Goal: Task Accomplishment & Management: Manage account settings

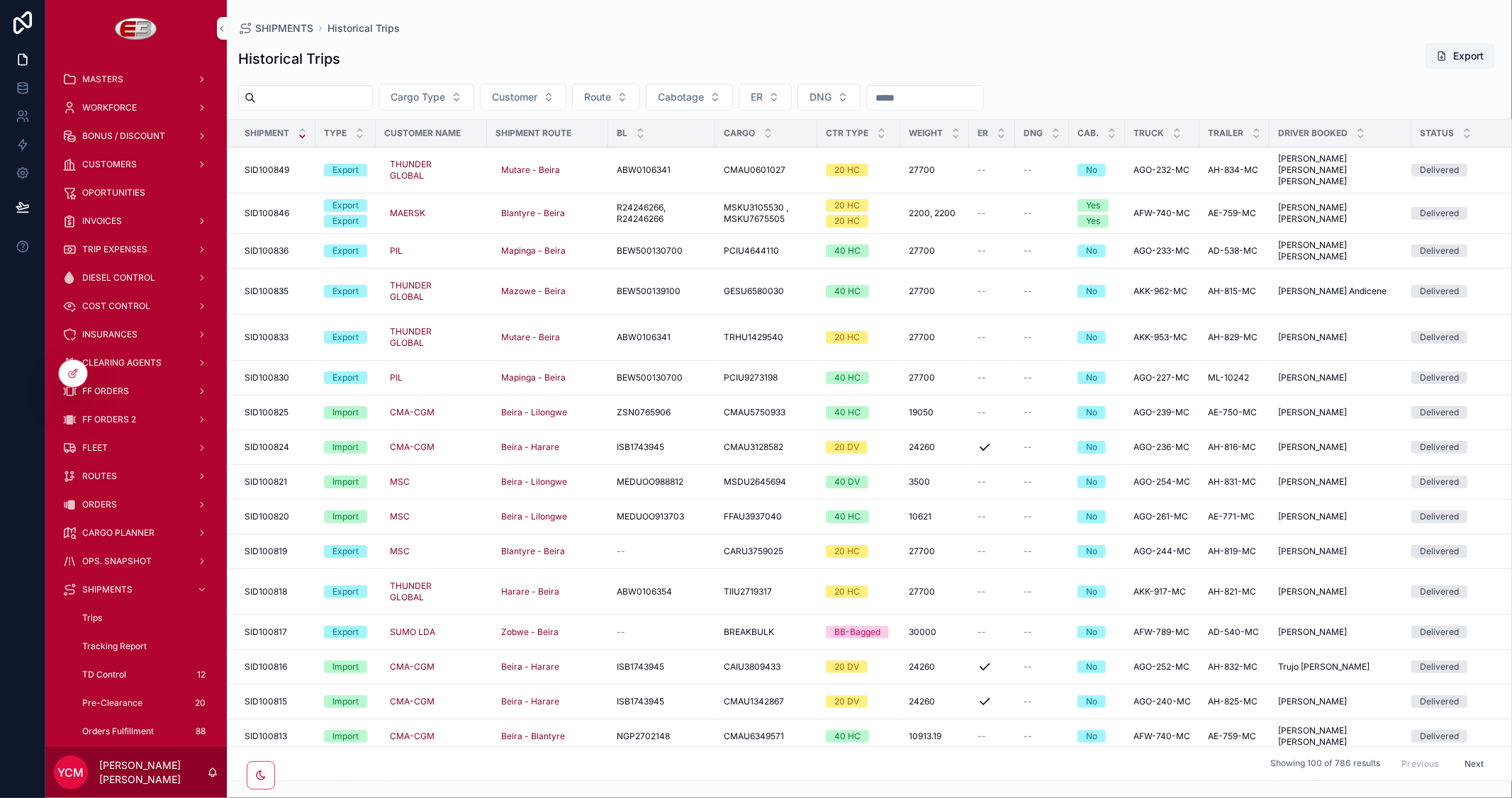
click at [114, 248] on span "TRIP EXPENSES" at bounding box center [114, 249] width 65 height 11
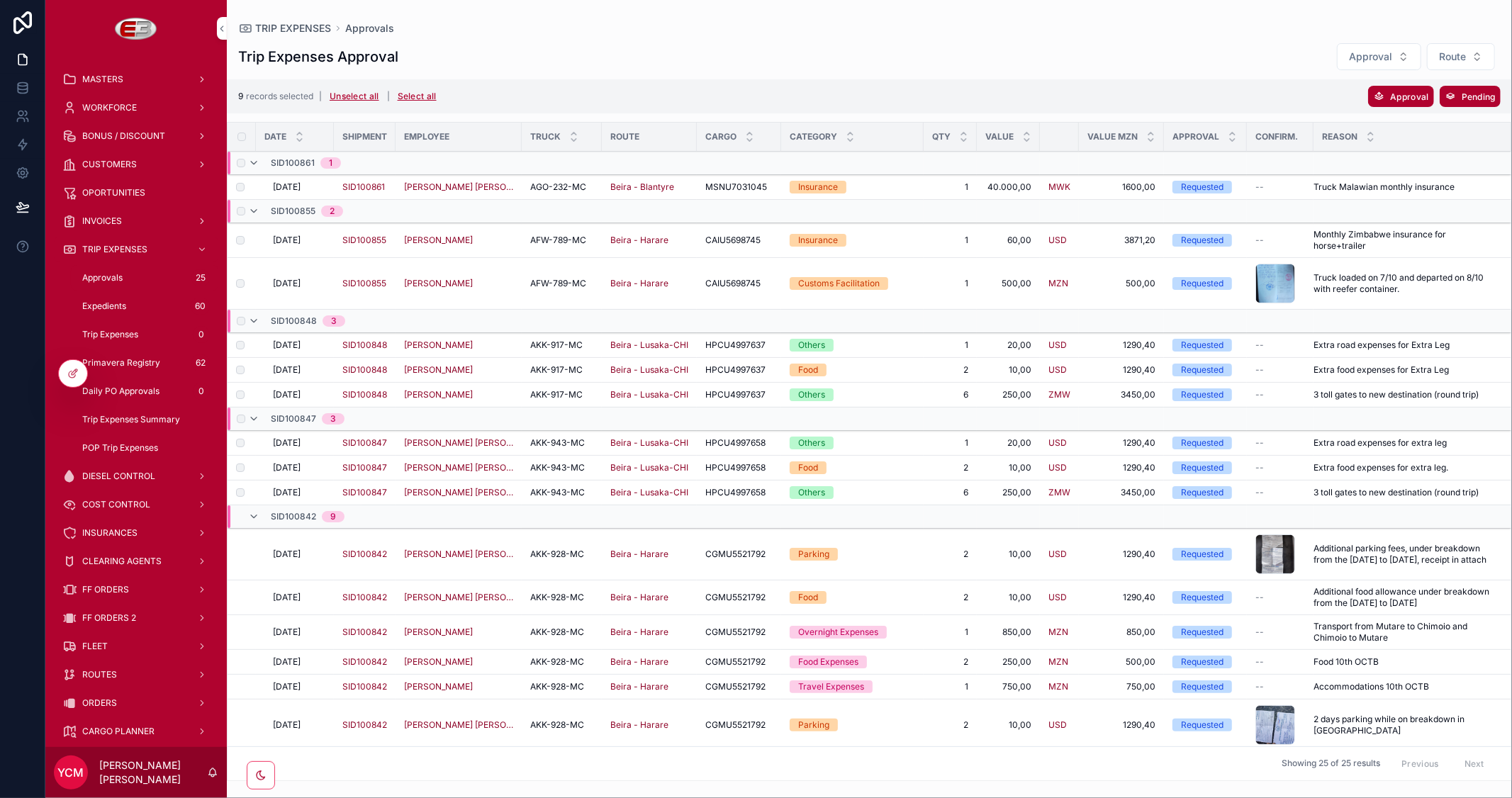
click at [1386, 95] on button "Approval" at bounding box center [1400, 96] width 65 height 22
click at [1473, 66] on icon "scrollable content" at bounding box center [1469, 68] width 11 height 11
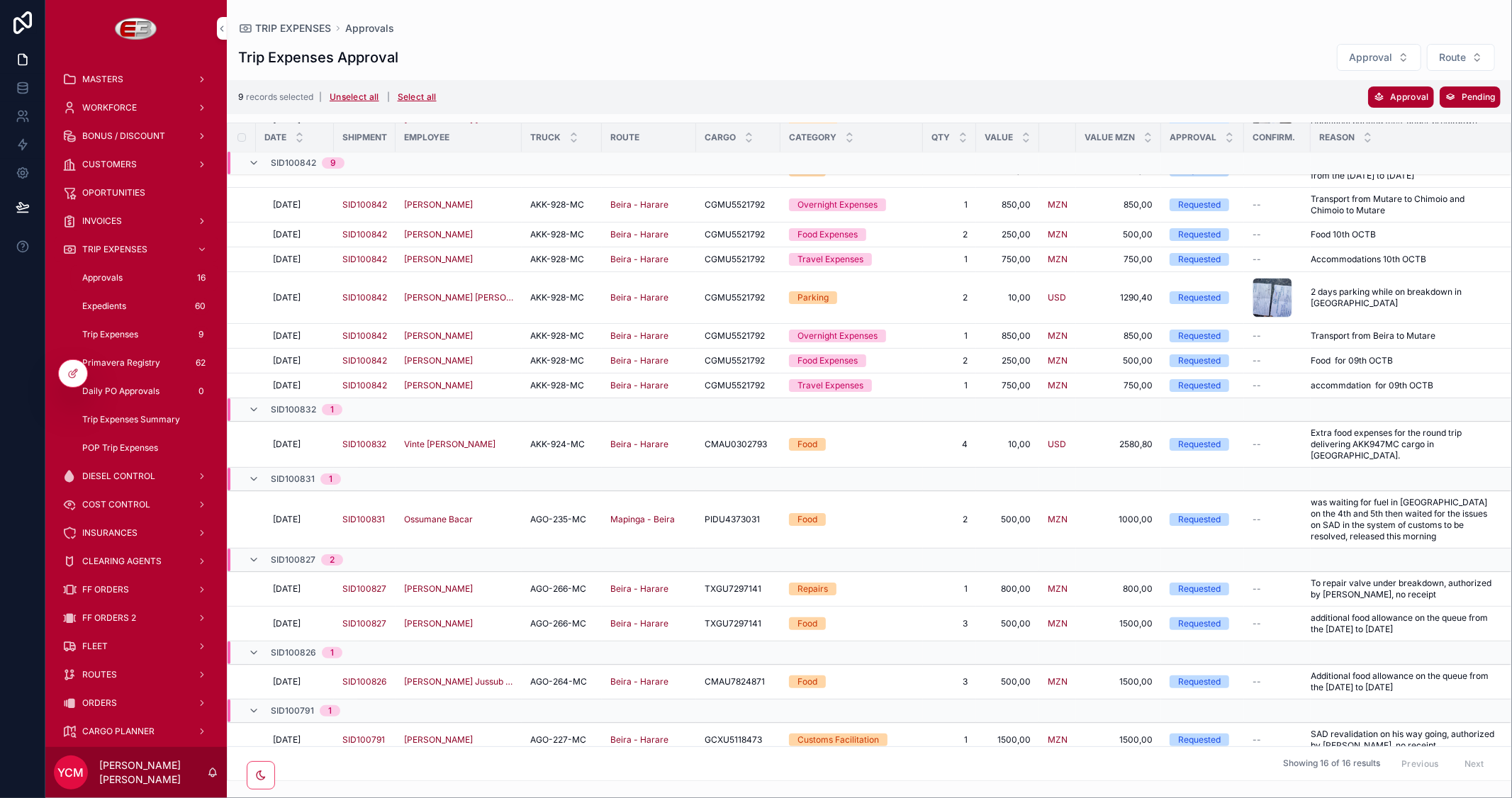
scroll to position [132, 0]
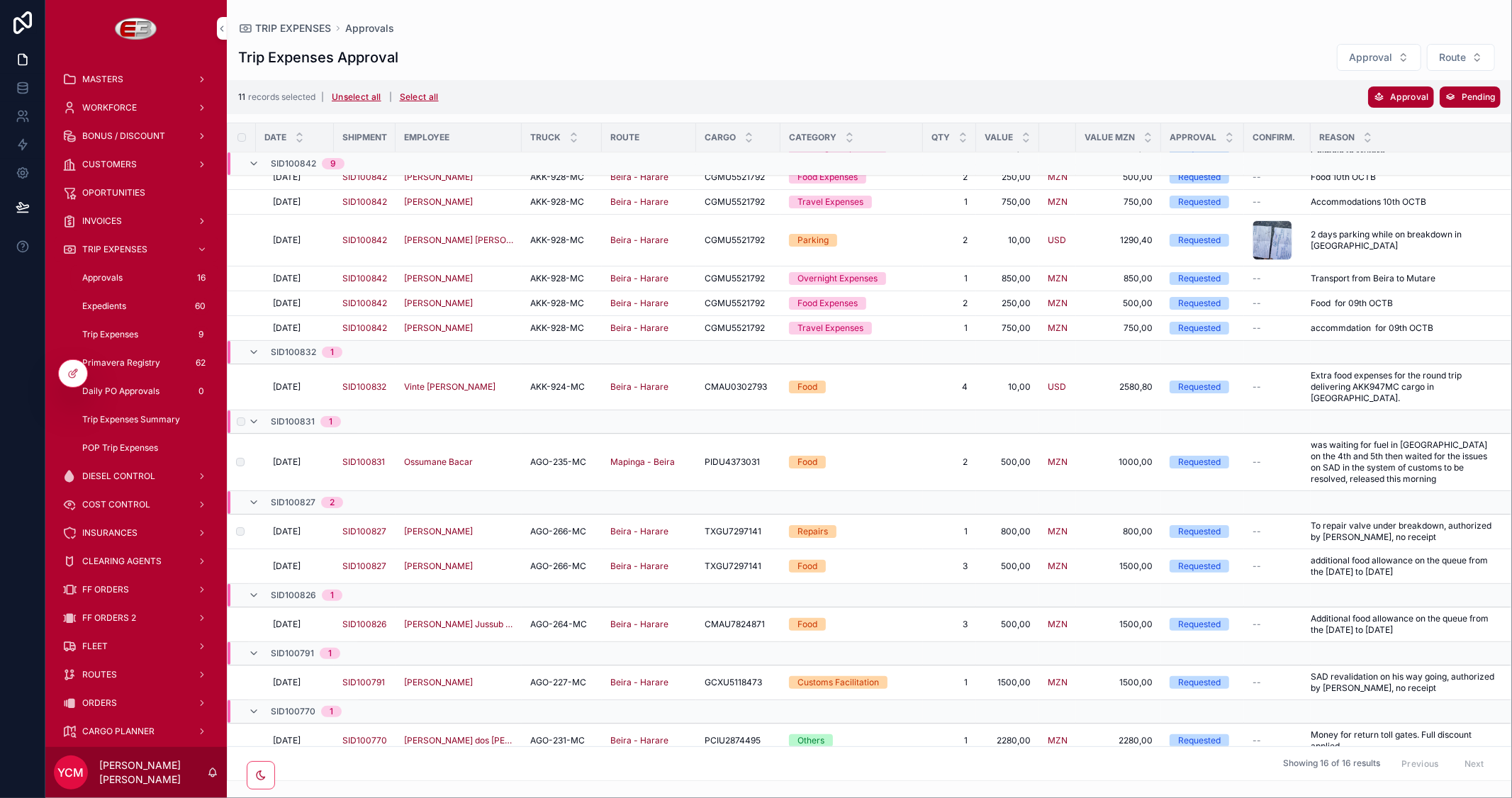
click at [0, 0] on label "scrollable content" at bounding box center [0, 0] width 0 height 0
click at [1417, 98] on span "Approval" at bounding box center [1408, 97] width 38 height 10
click at [1470, 69] on icon "scrollable content" at bounding box center [1469, 69] width 11 height 11
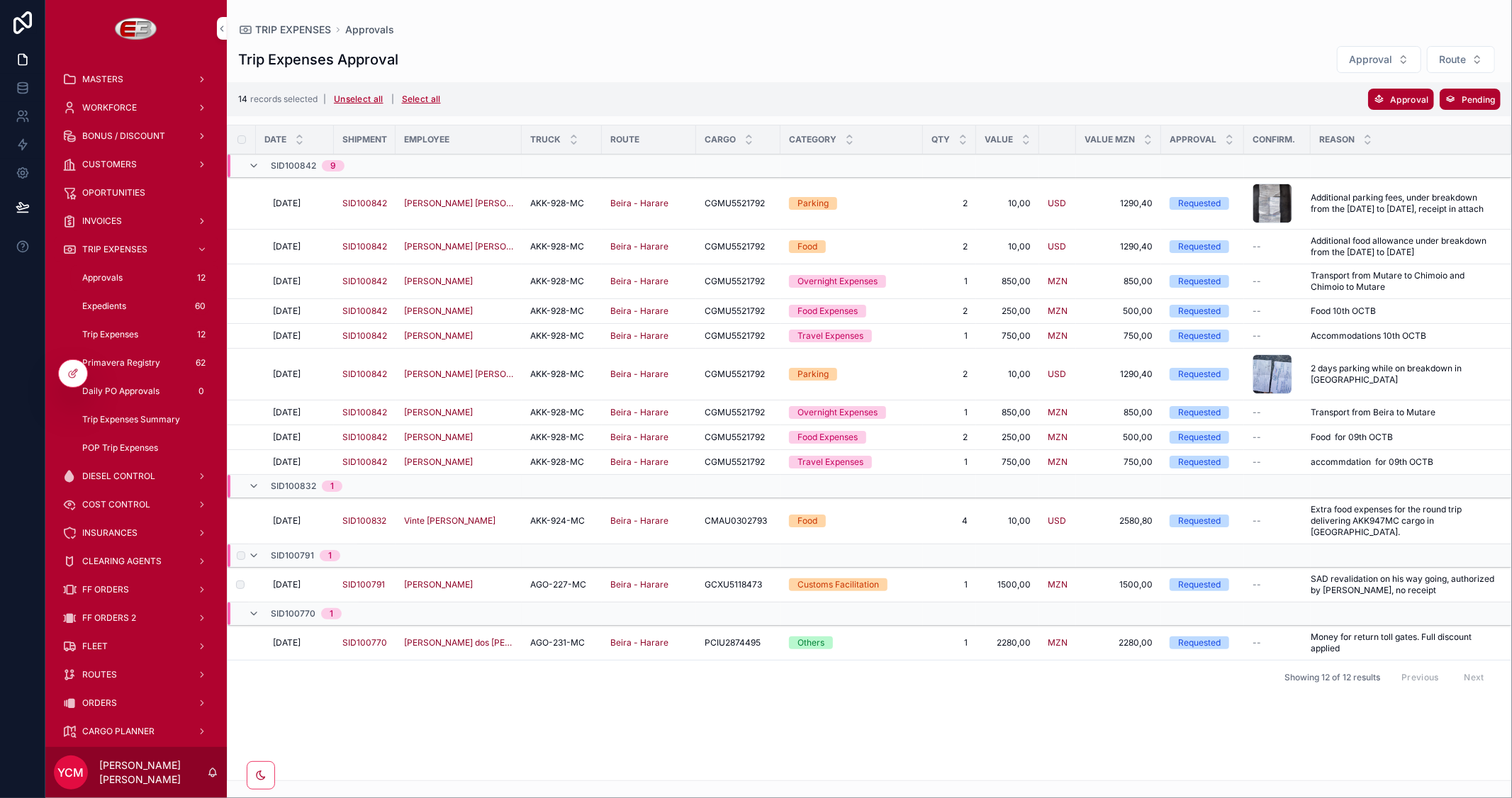
scroll to position [0, 0]
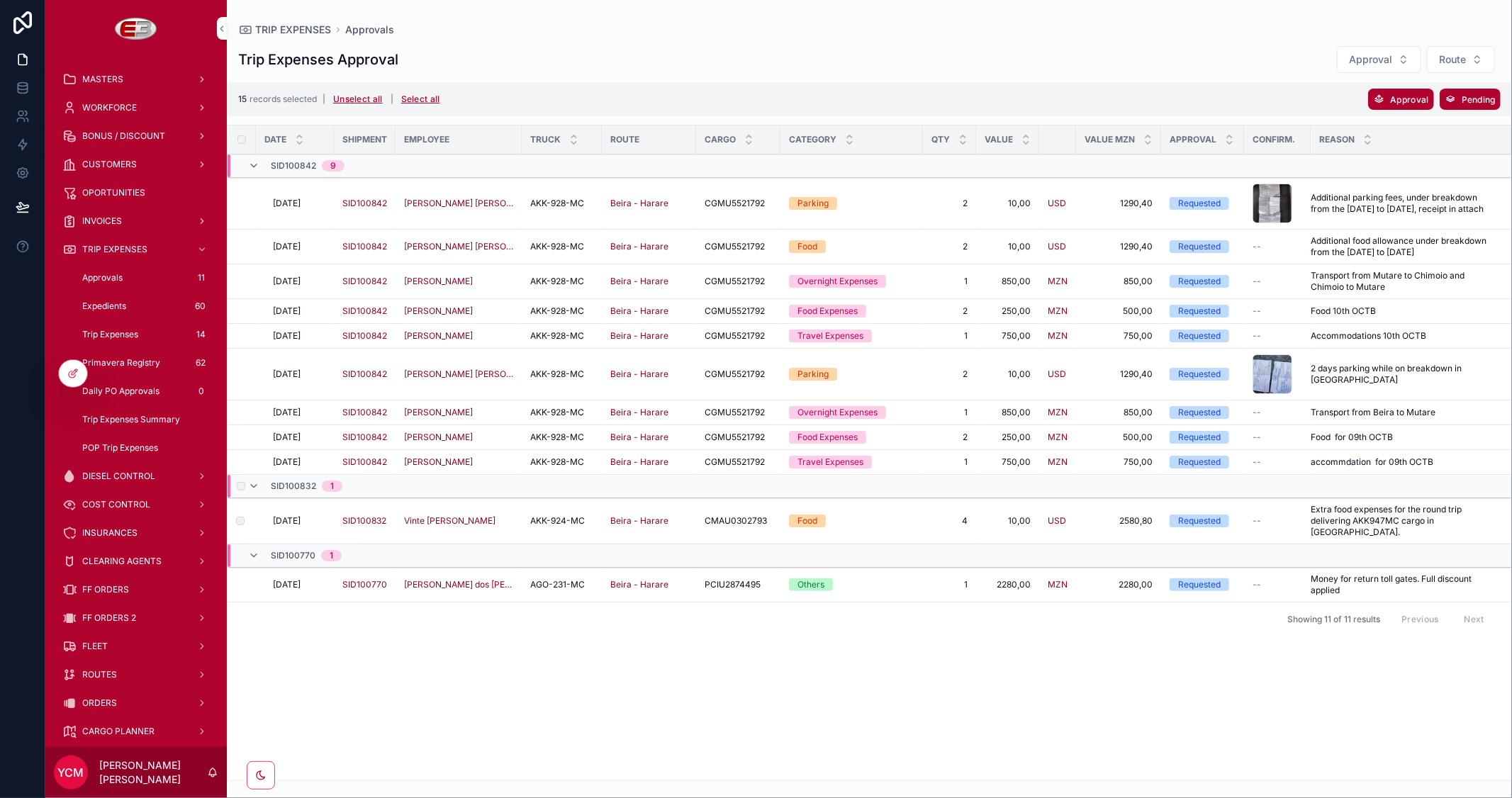
click at [0, 0] on span "Approval" at bounding box center [0, 0] width 0 height 0
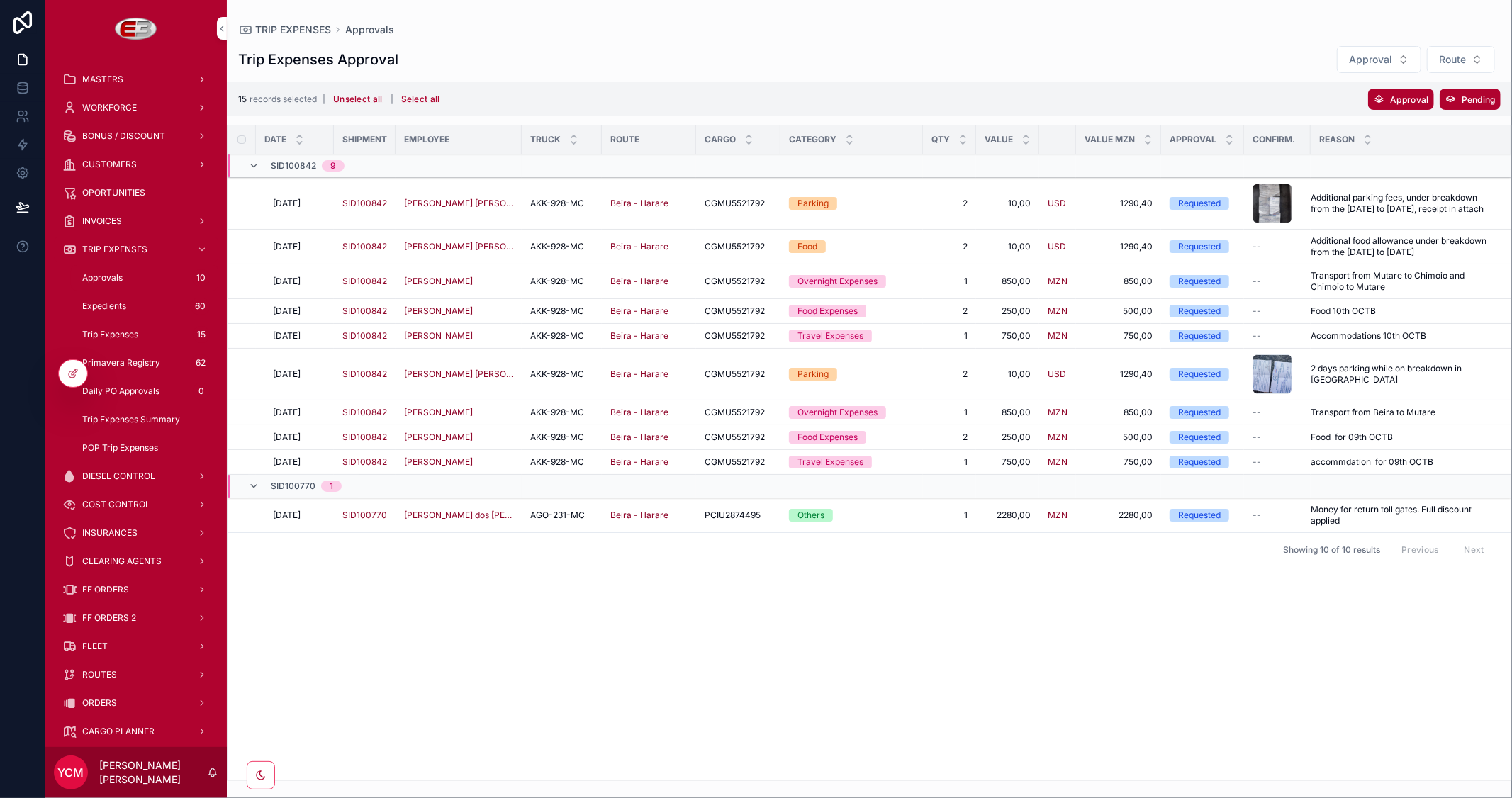
click at [289, 515] on span "[DATE]" at bounding box center [286, 515] width 28 height 11
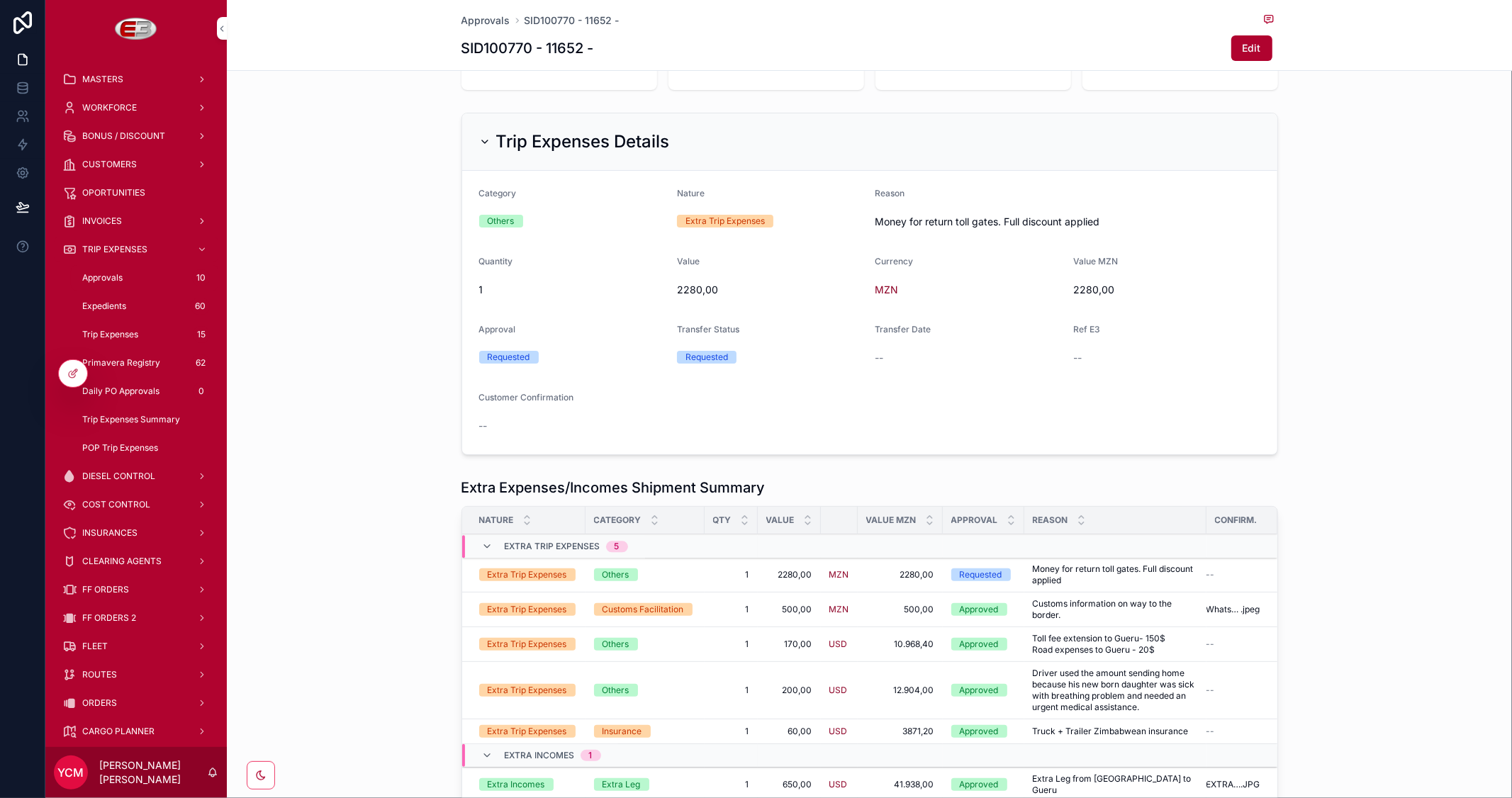
scroll to position [78, 0]
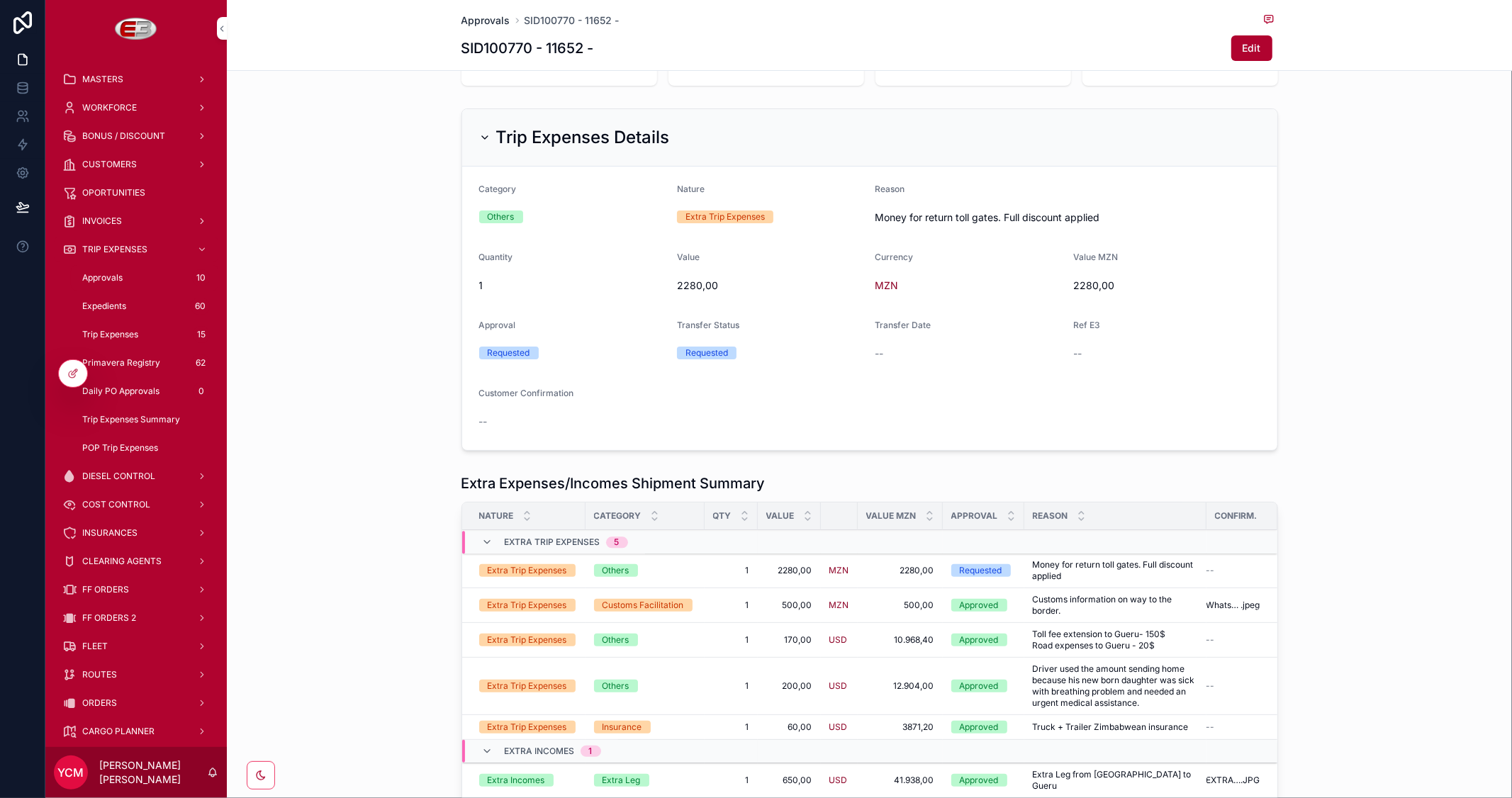
click at [468, 16] on span "Approvals" at bounding box center [486, 20] width 49 height 14
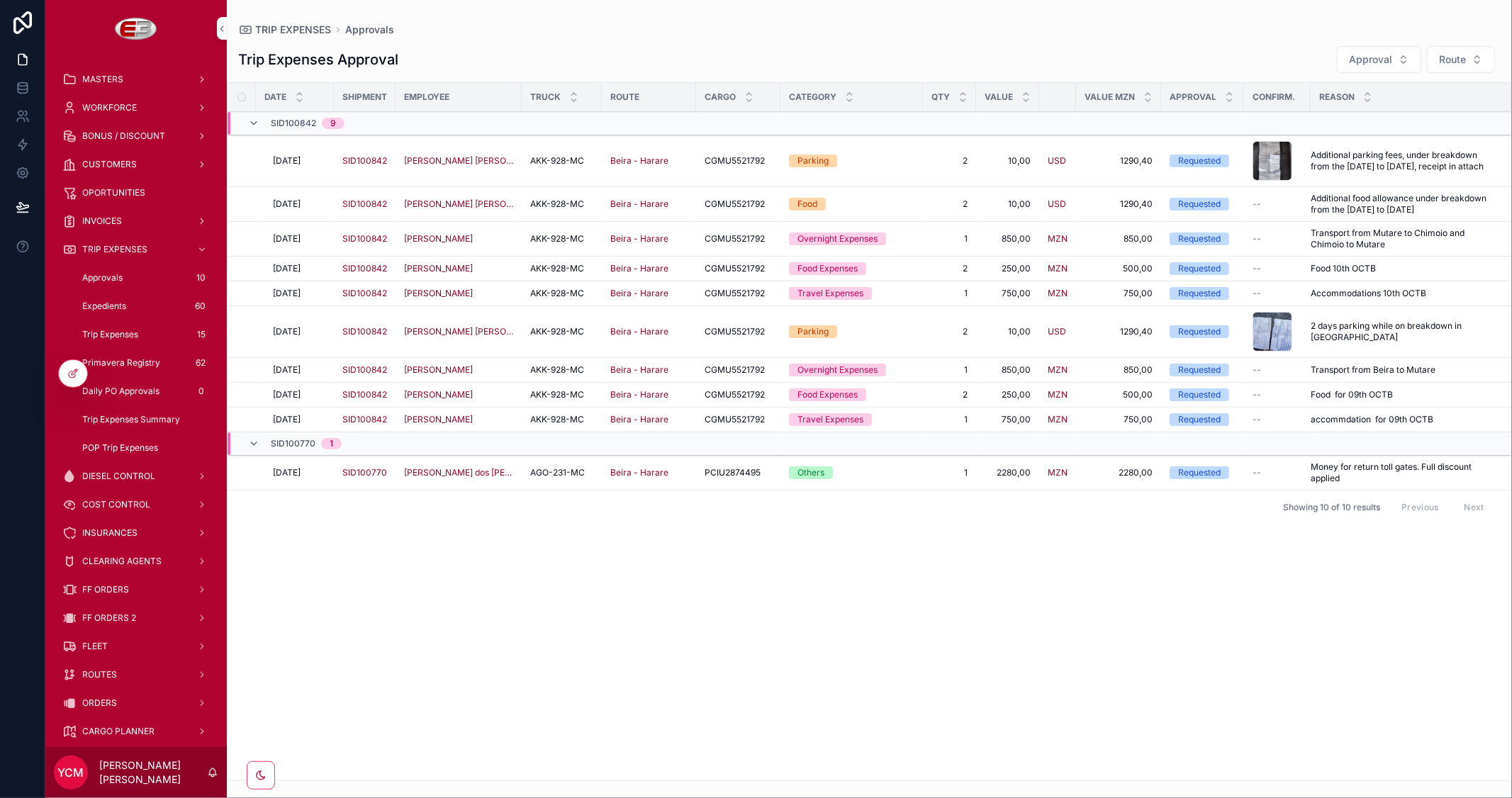
click at [0, 0] on span "Pending" at bounding box center [0, 0] width 0 height 0
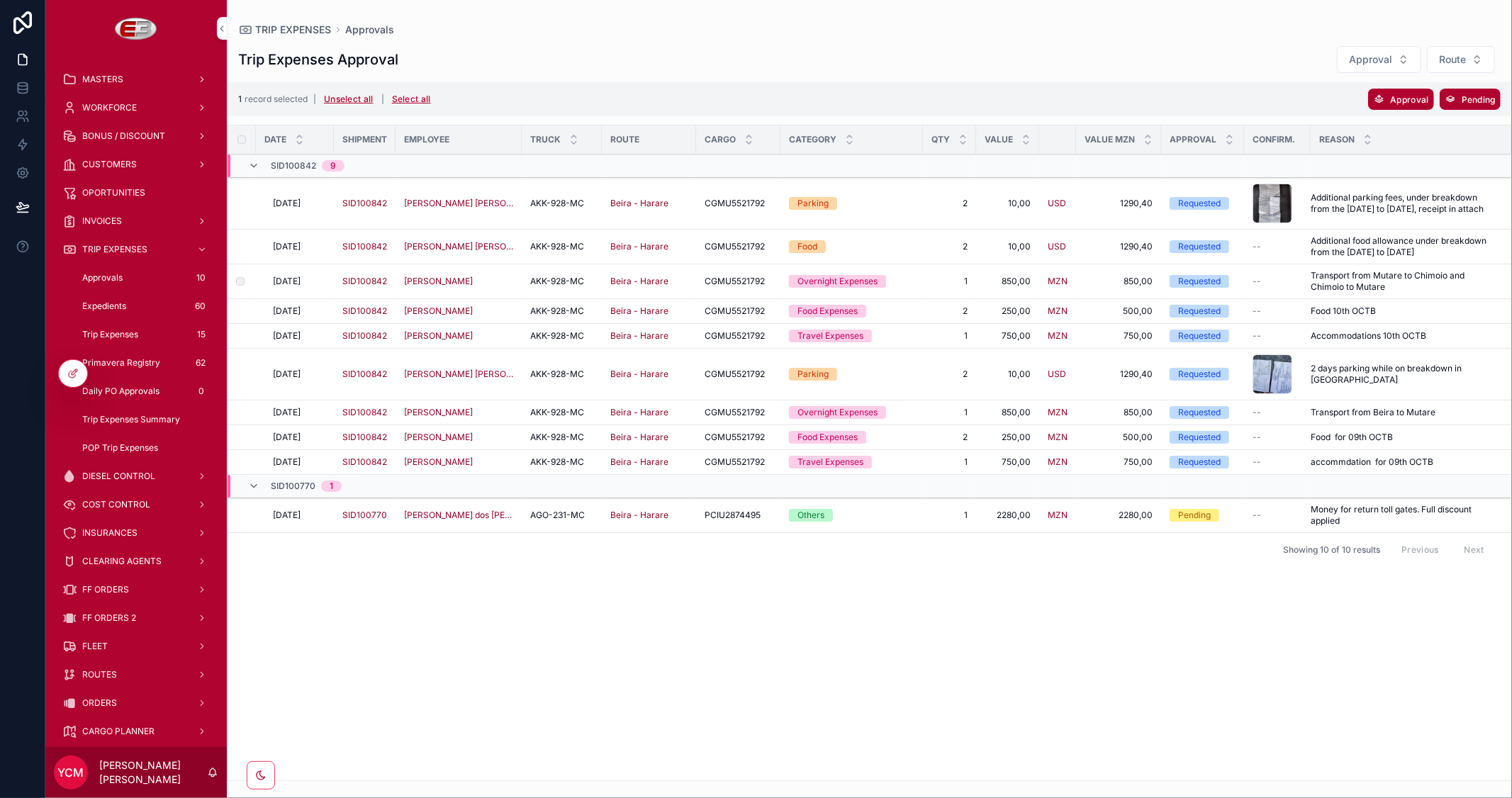
click at [237, 269] on td "scrollable content" at bounding box center [242, 281] width 28 height 35
click at [237, 306] on td "scrollable content" at bounding box center [242, 311] width 28 height 25
click at [0, 0] on label "scrollable content" at bounding box center [0, 0] width 0 height 0
click at [235, 444] on td "scrollable content" at bounding box center [242, 437] width 28 height 25
click at [0, 0] on label "scrollable content" at bounding box center [0, 0] width 0 height 0
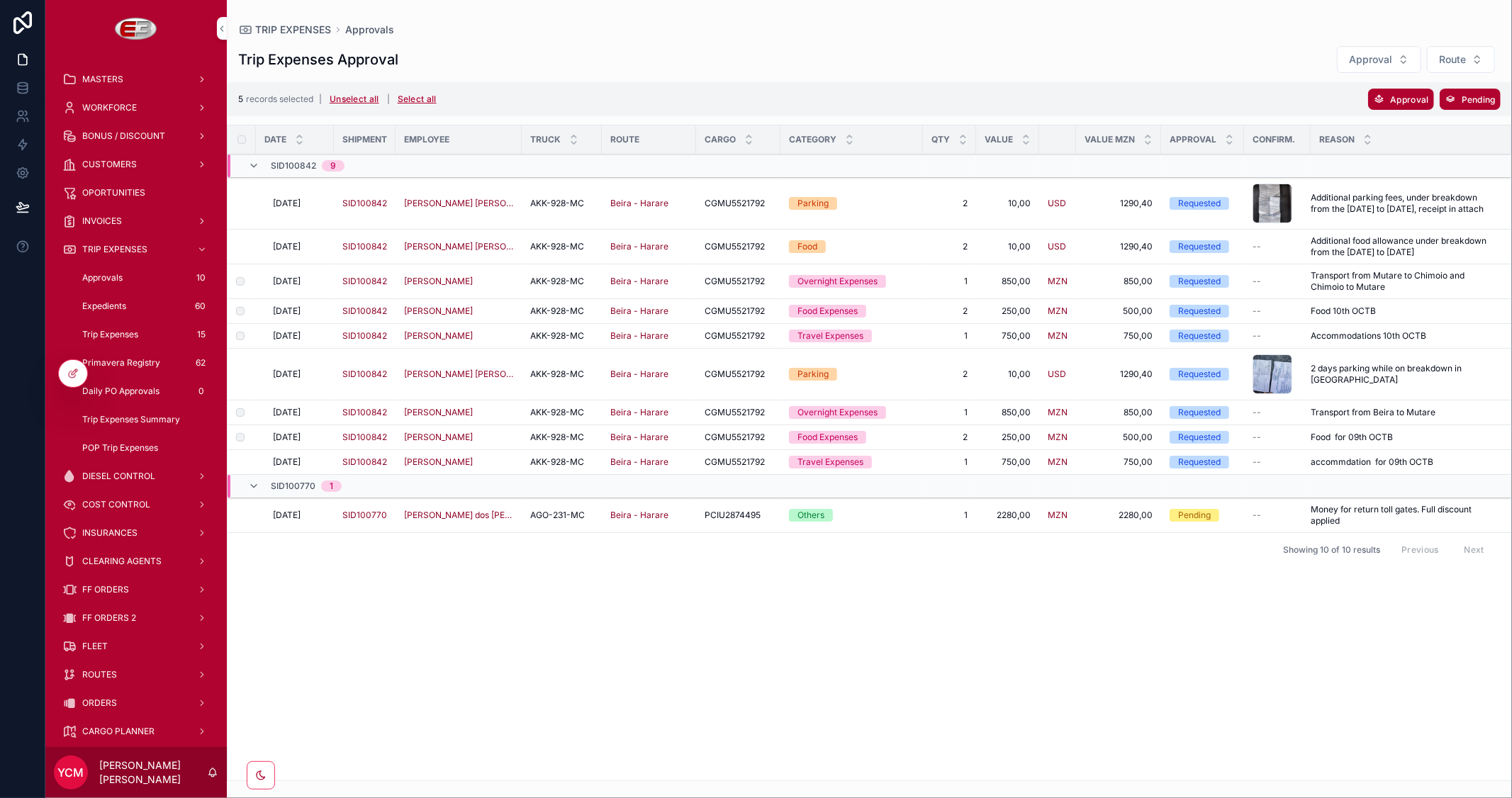
click at [0, 0] on label "scrollable content" at bounding box center [0, 0] width 0 height 0
click at [1278, 207] on div "scrollable content" at bounding box center [1272, 203] width 40 height 40
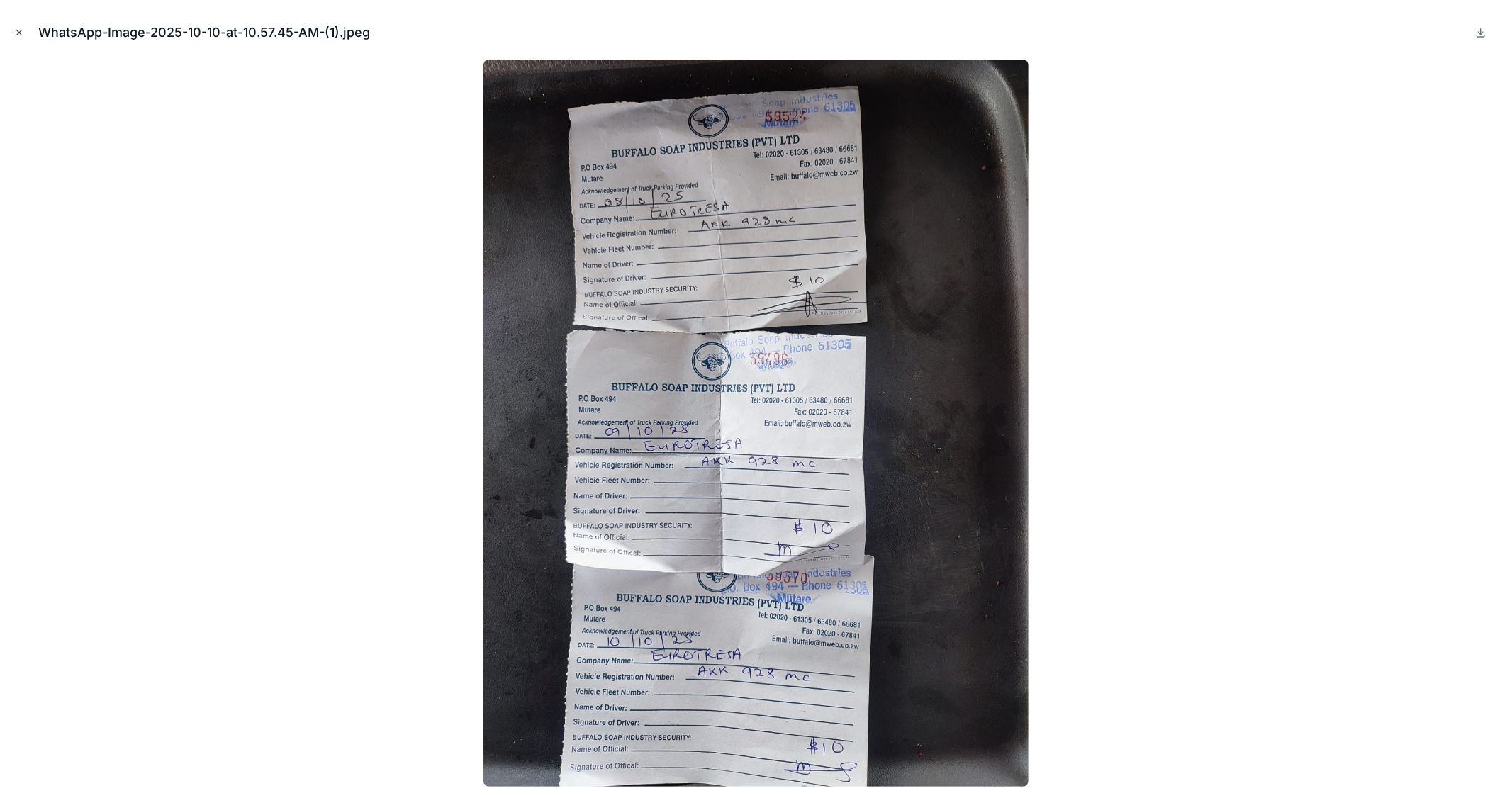
click at [16, 33] on icon "Close modal" at bounding box center [19, 32] width 10 height 10
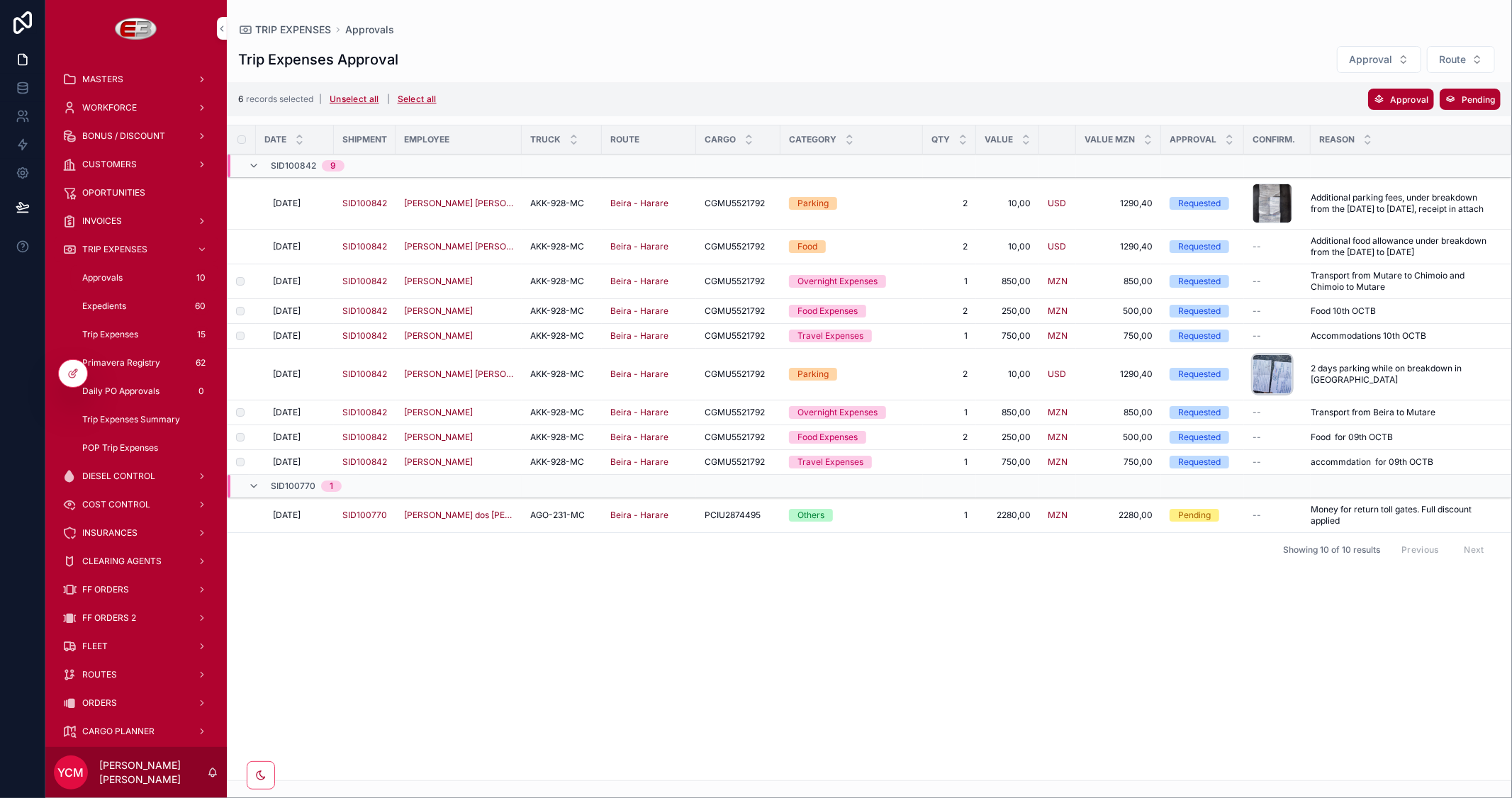
click at [1274, 372] on div "scrollable content" at bounding box center [1272, 374] width 40 height 40
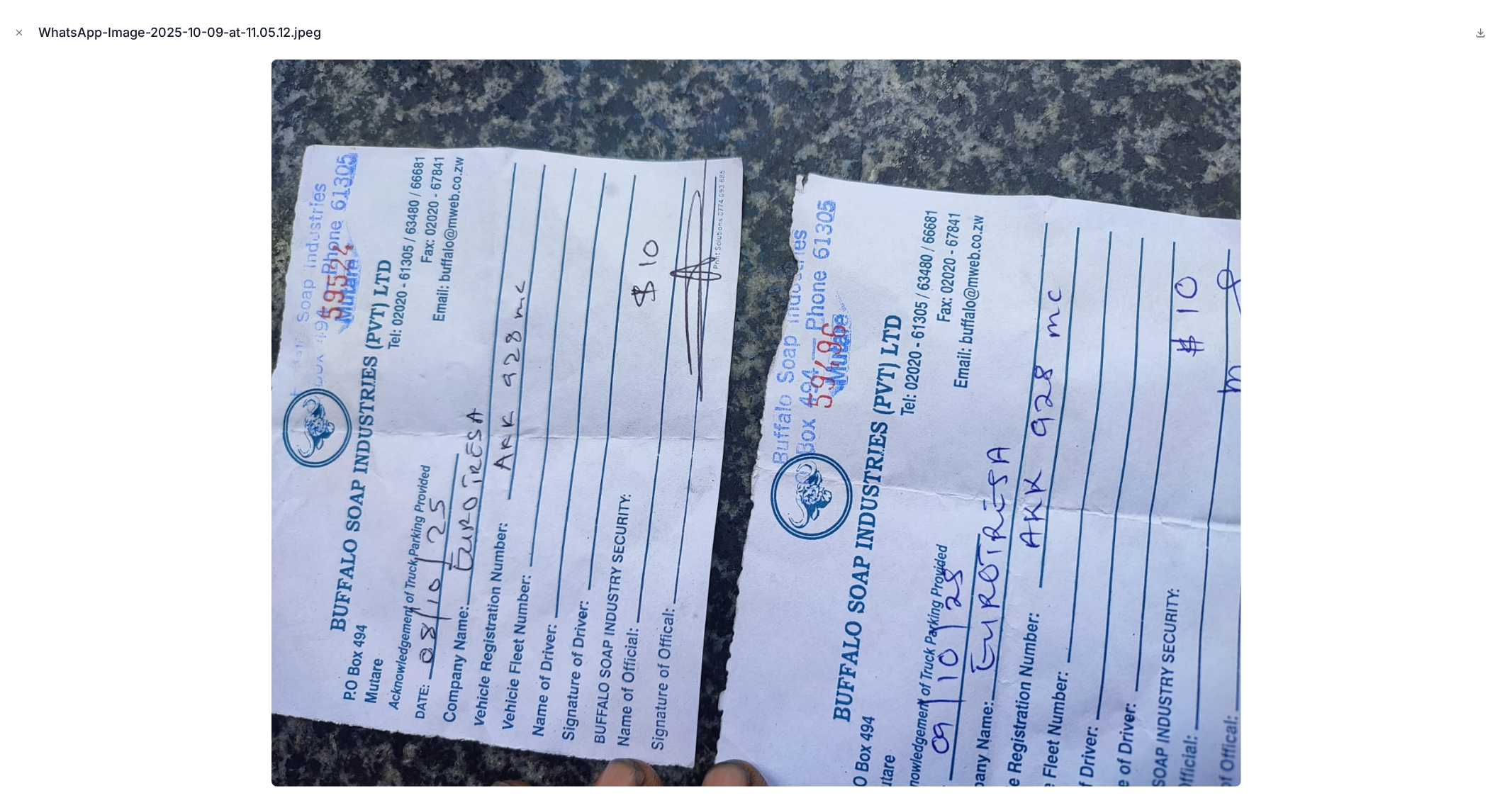
drag, startPoint x: 18, startPoint y: 30, endPoint x: 377, endPoint y: 111, distance: 368.0
click at [18, 31] on icon "Close modal" at bounding box center [19, 32] width 10 height 10
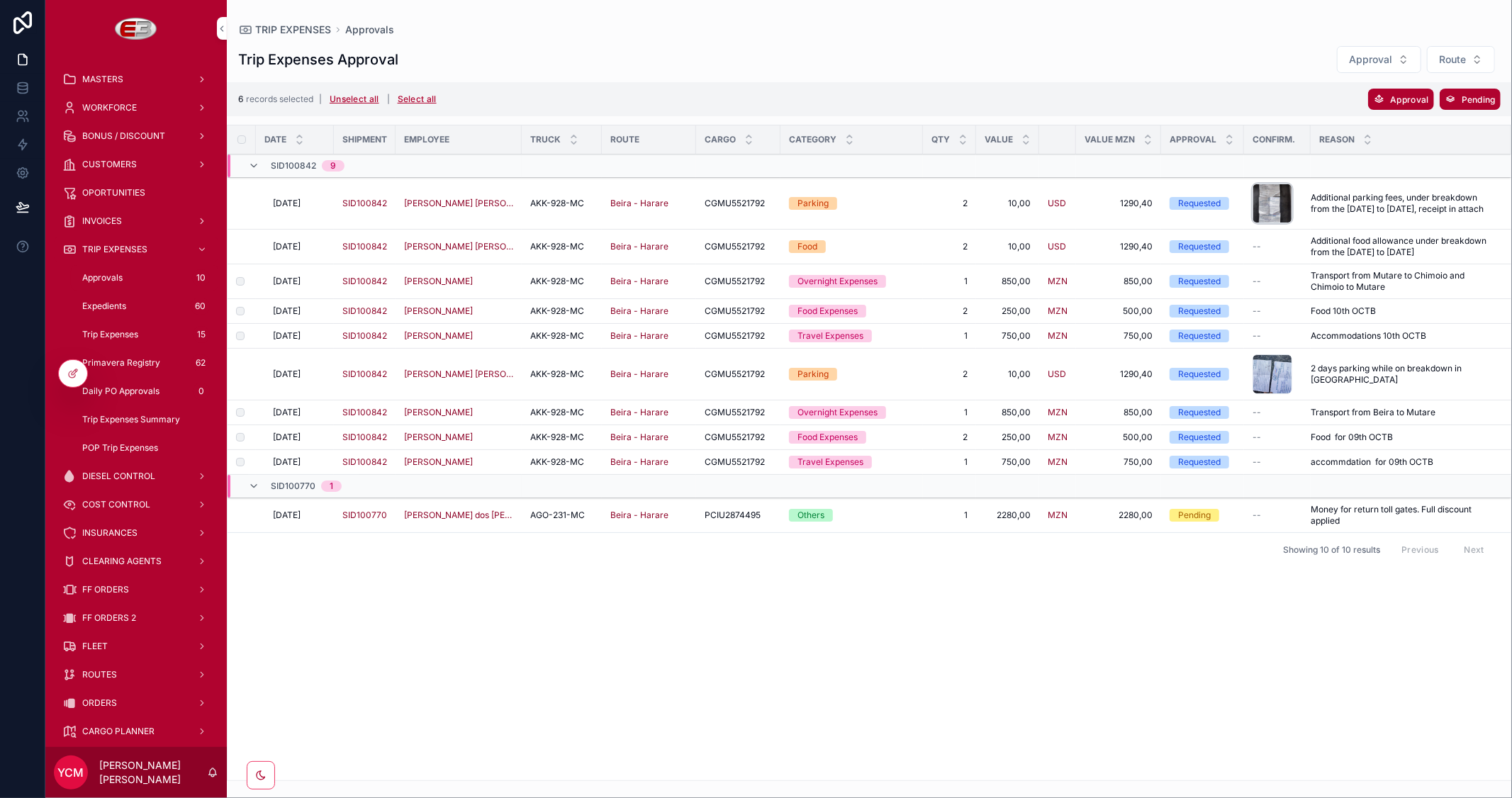
click at [1272, 200] on div "scrollable content" at bounding box center [1272, 203] width 40 height 40
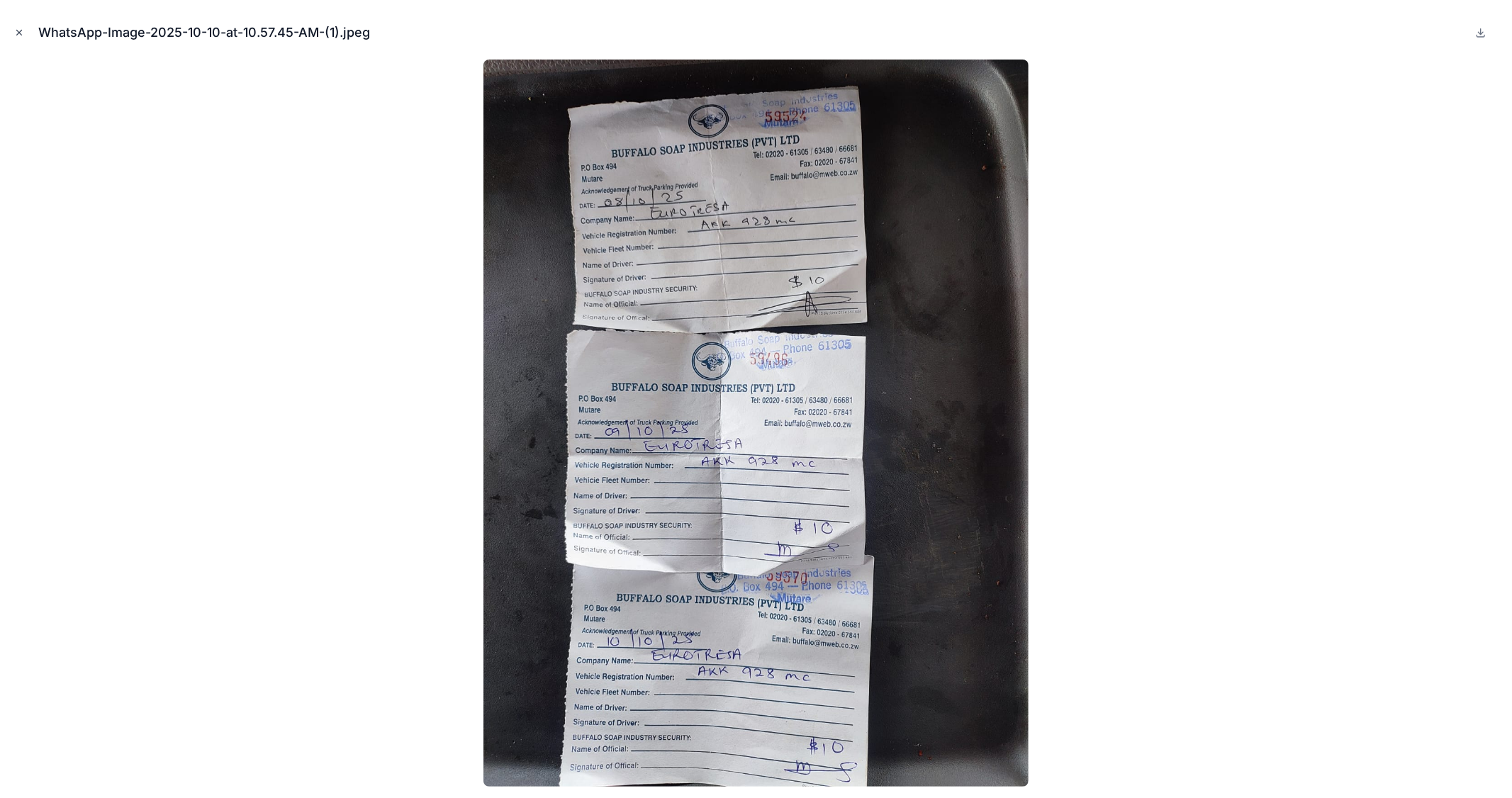
click at [16, 34] on icon "Close modal" at bounding box center [19, 32] width 10 height 10
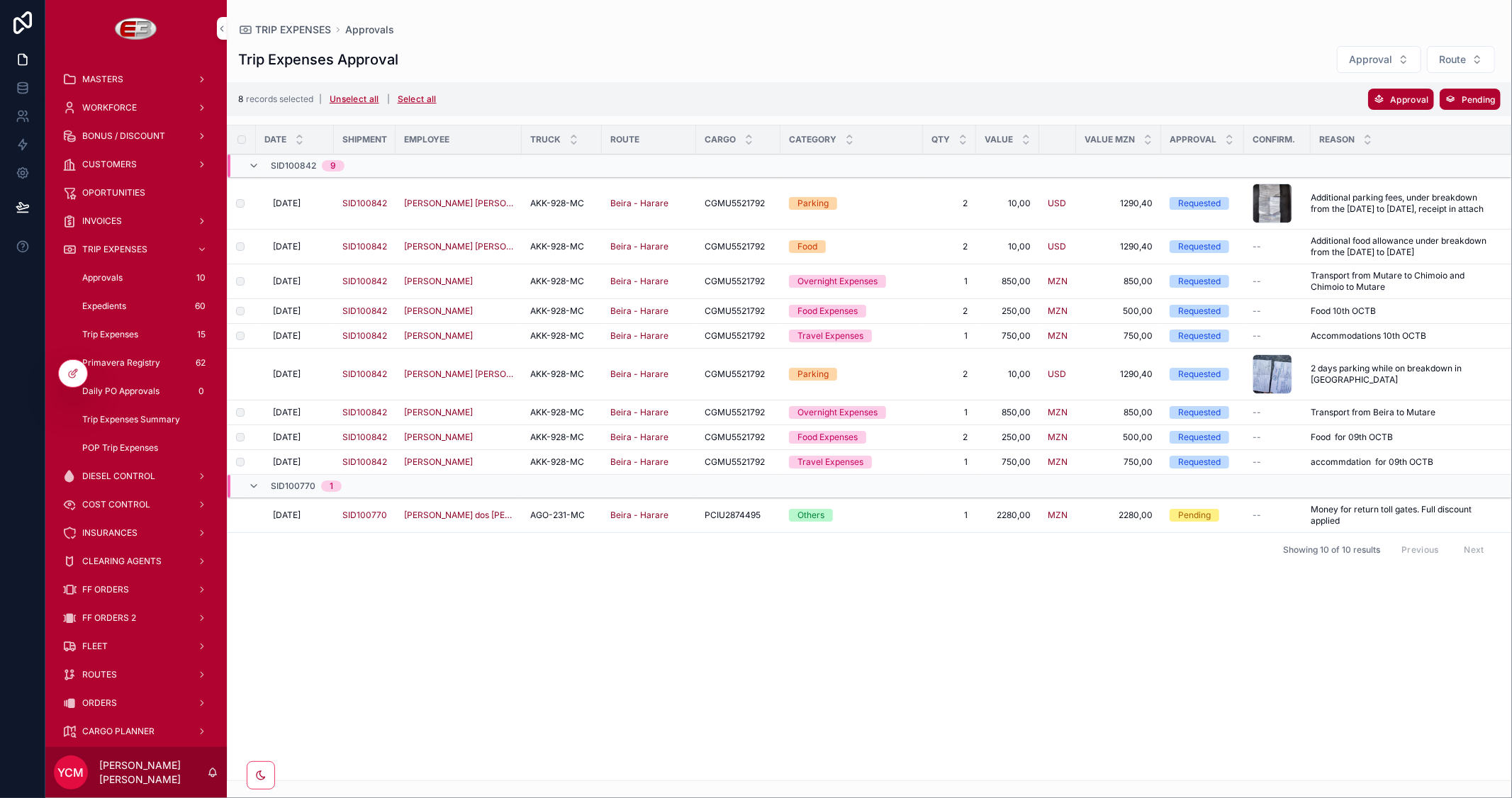
click at [1381, 101] on icon "scrollable content" at bounding box center [1378, 98] width 11 height 11
click at [1470, 69] on icon "scrollable content" at bounding box center [1469, 70] width 11 height 11
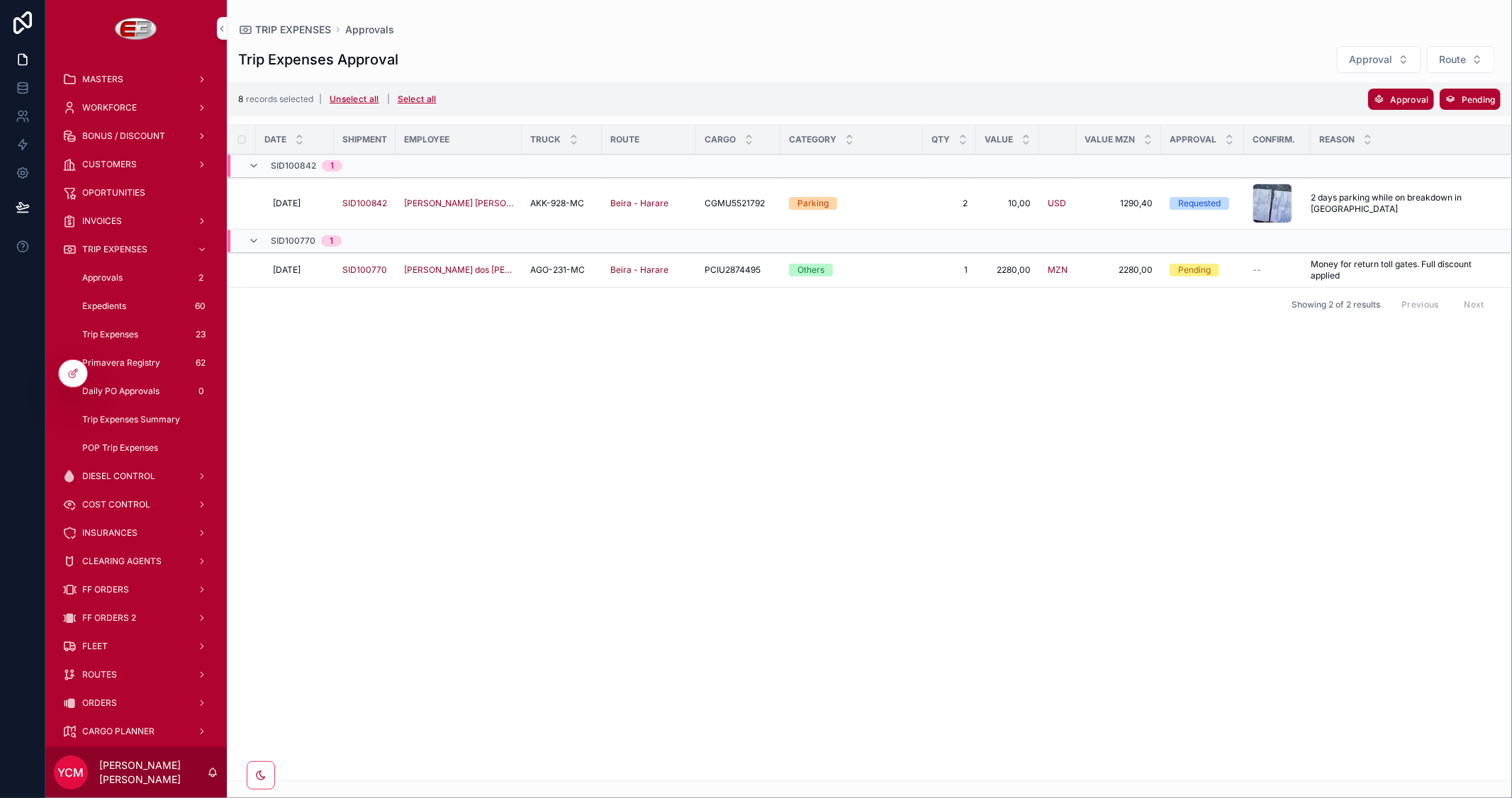
click at [0, 0] on span "Other Status" at bounding box center [0, 0] width 0 height 0
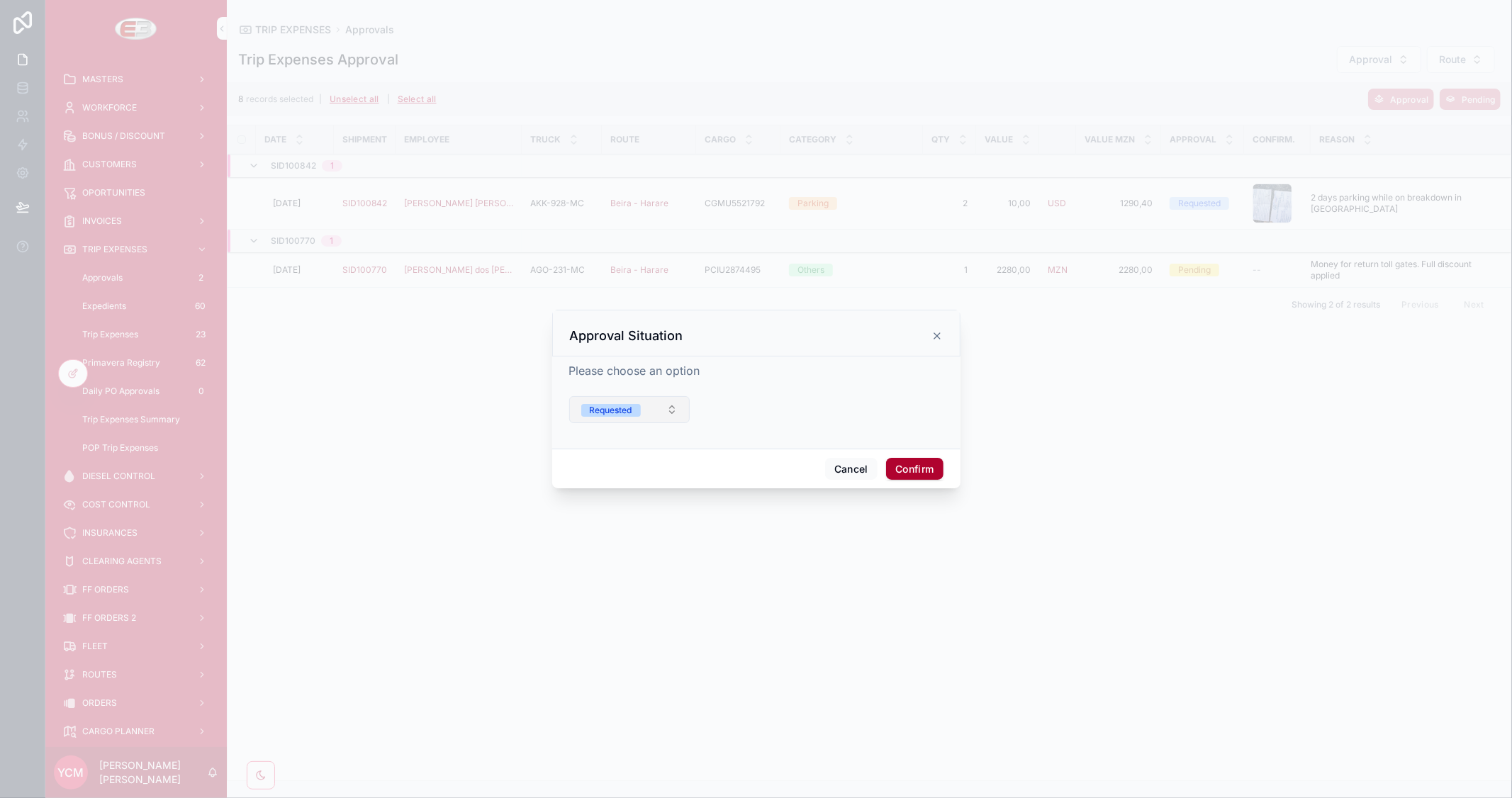
click at [641, 415] on button "Requested" at bounding box center [630, 409] width 121 height 27
click at [582, 550] on span "Denied" at bounding box center [559, 551] width 46 height 13
click at [920, 468] on button "Confirm" at bounding box center [915, 469] width 57 height 22
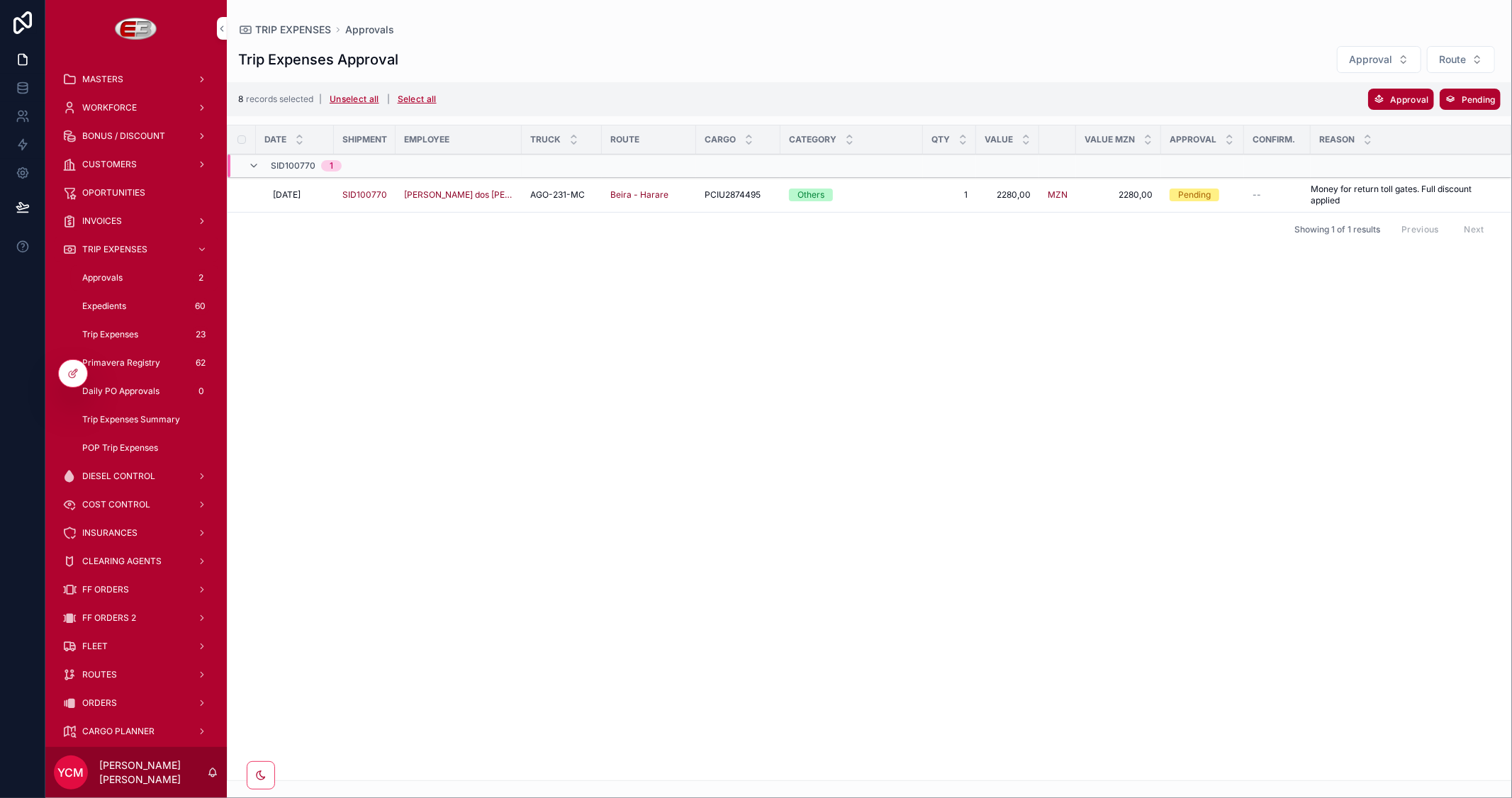
click at [1158, 280] on div "Date Shipment Employee Truck Route Cargo Category Qty Value Value MZN Approval …" at bounding box center [869, 453] width 1284 height 655
